Goal: Information Seeking & Learning: Learn about a topic

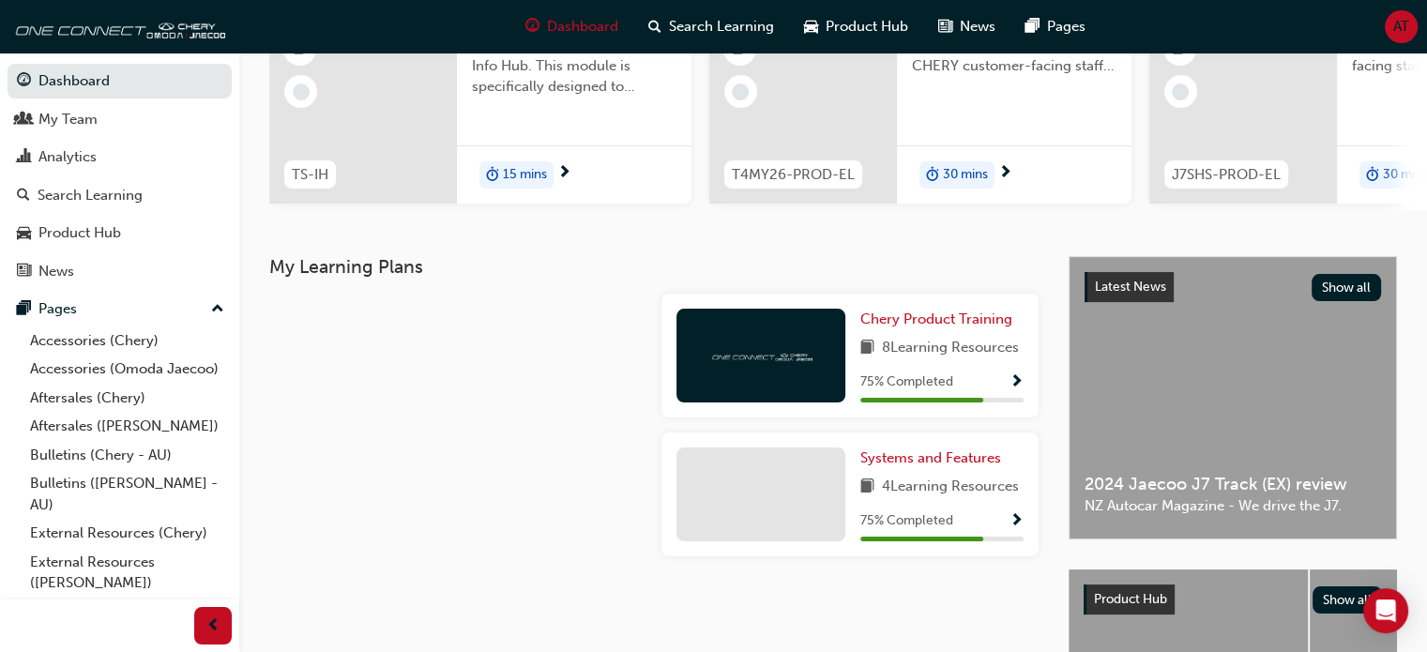
scroll to position [223, 0]
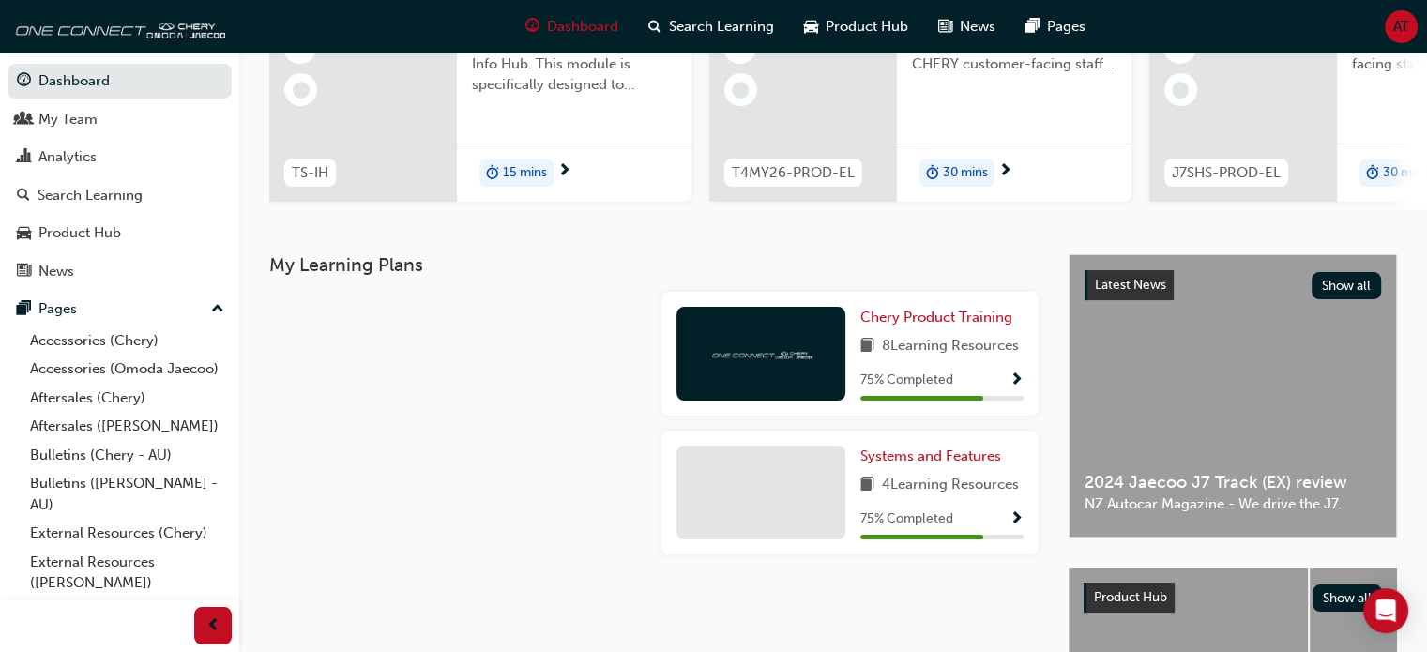
click at [1017, 386] on span "Show Progress" at bounding box center [1017, 381] width 14 height 17
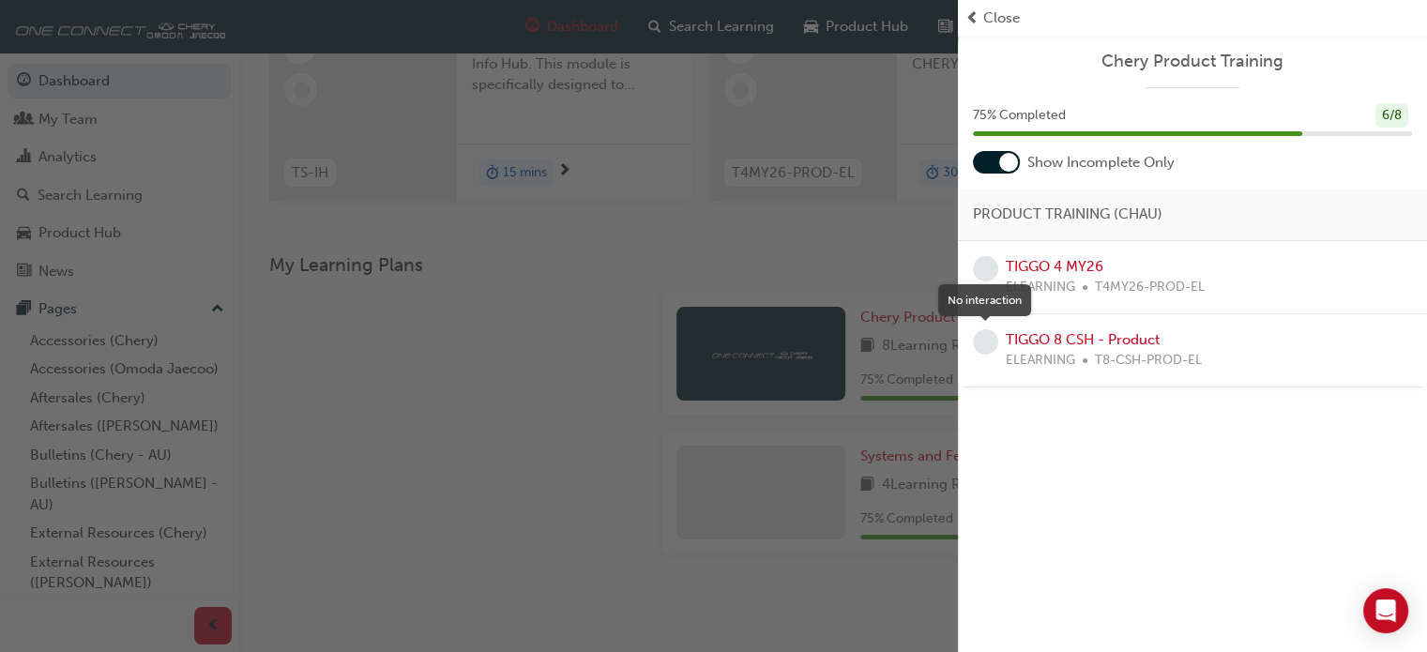
click at [987, 343] on span "learningRecordVerb_NONE-icon" at bounding box center [985, 341] width 25 height 25
click at [1015, 339] on link "TIGGO 8 CSH - Product" at bounding box center [1083, 339] width 154 height 17
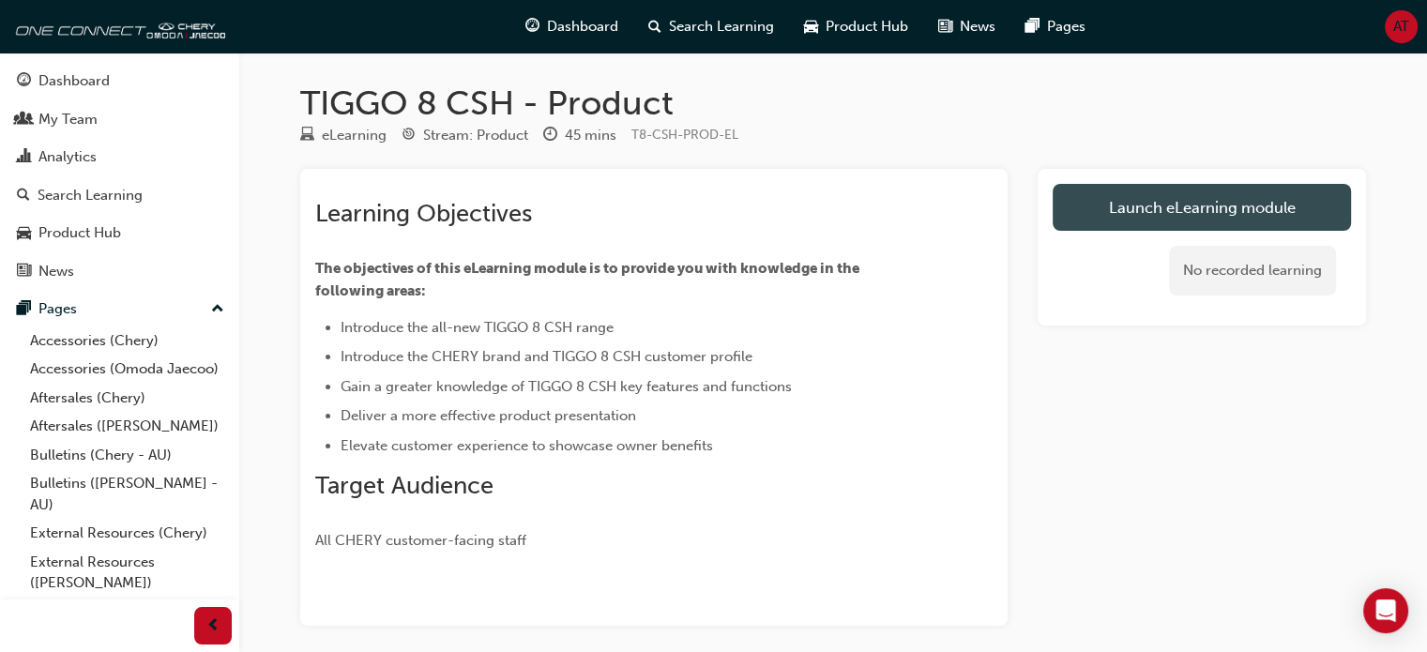
click at [1134, 202] on link "Launch eLearning module" at bounding box center [1202, 207] width 298 height 47
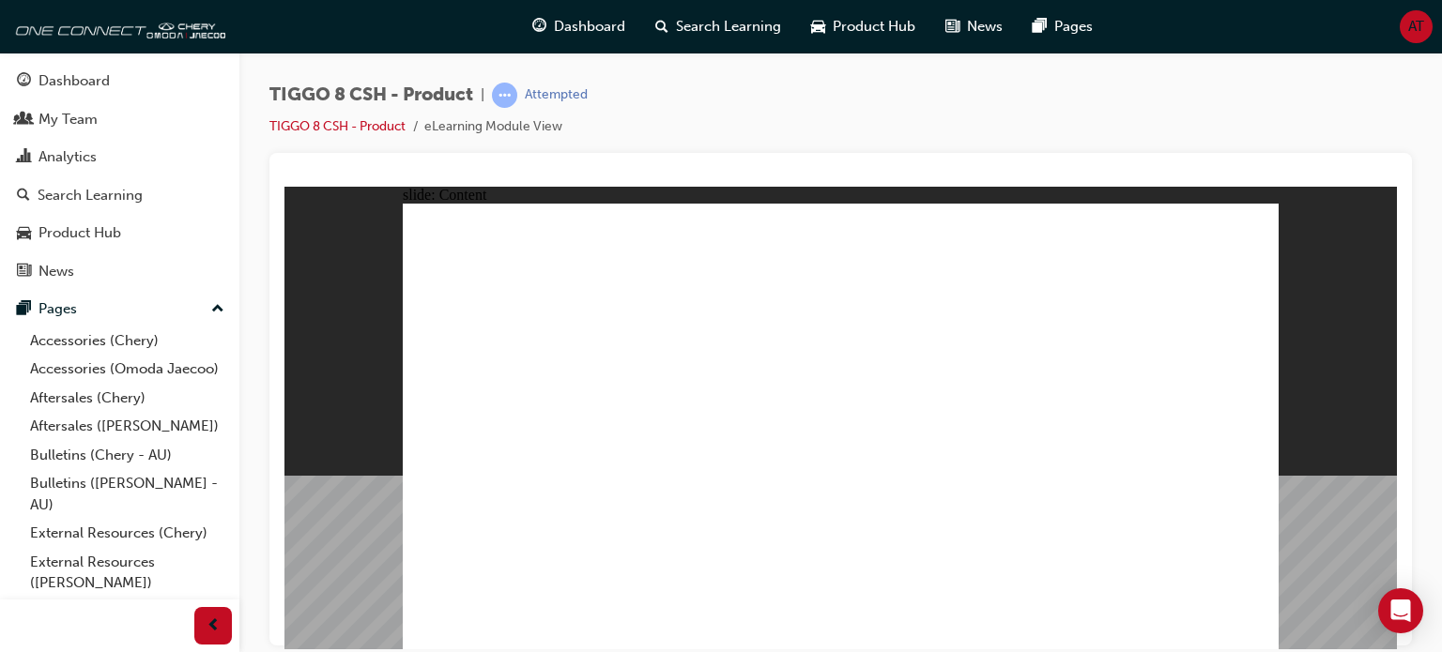
click at [1382, 359] on div "slide: Content EXTERIOR DESIGN INTERIOR DESIGN DRIVETRAIN TECHNOLOGY SAFETY • M…" at bounding box center [840, 418] width 1112 height 464
